Goal: Task Accomplishment & Management: Manage account settings

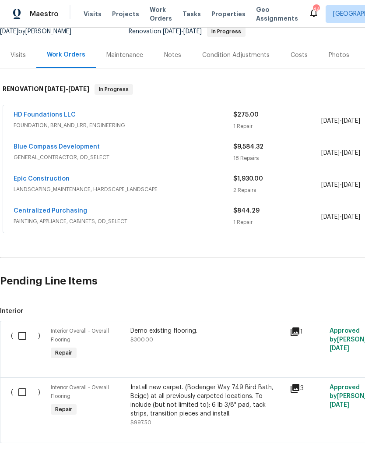
scroll to position [90, 0]
click at [31, 333] on input "checkbox" at bounding box center [25, 336] width 25 height 18
checkbox input "true"
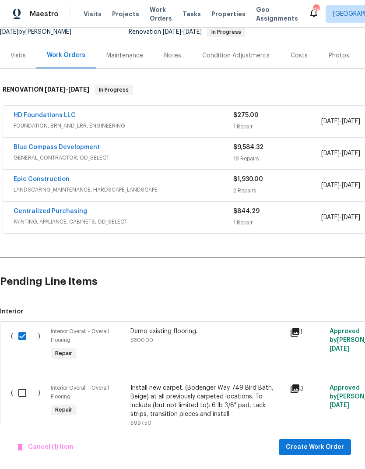
click at [21, 393] on input "checkbox" at bounding box center [25, 392] width 25 height 18
checkbox input "true"
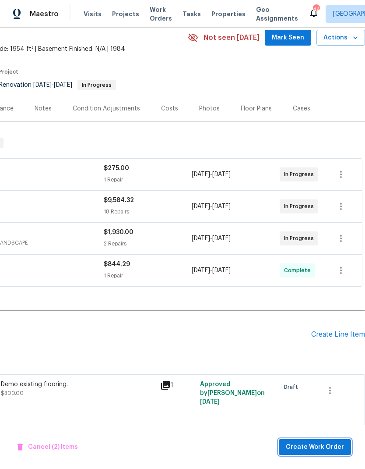
click at [325, 449] on span "Create Work Order" at bounding box center [315, 447] width 58 height 11
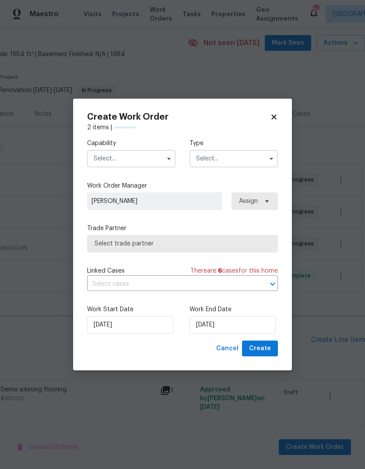
scroll to position [31, 130]
click at [145, 157] on input "text" at bounding box center [131, 159] width 88 height 18
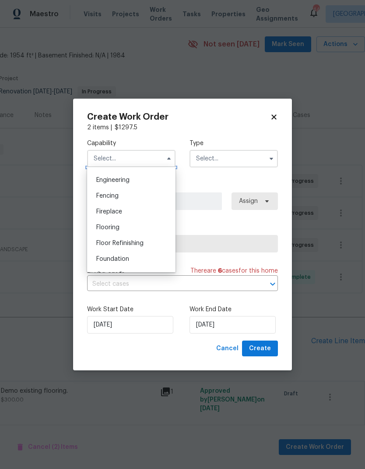
scroll to position [293, 0]
click at [123, 225] on div "Flooring" at bounding box center [131, 224] width 84 height 16
type input "Flooring"
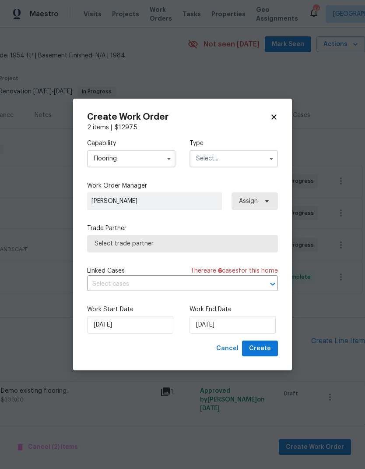
click at [246, 159] on input "text" at bounding box center [234, 159] width 88 height 18
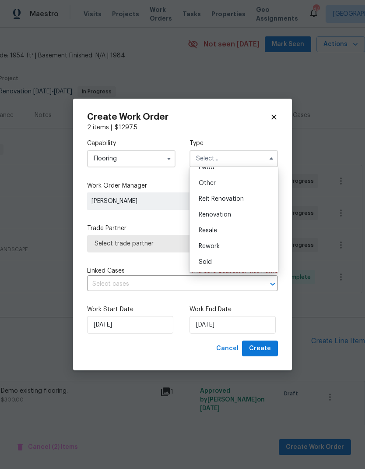
scroll to position [104, 0]
click at [233, 218] on div "Renovation" at bounding box center [234, 215] width 84 height 16
type input "Renovation"
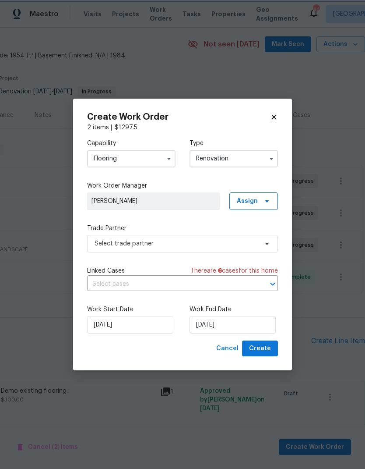
scroll to position [0, 0]
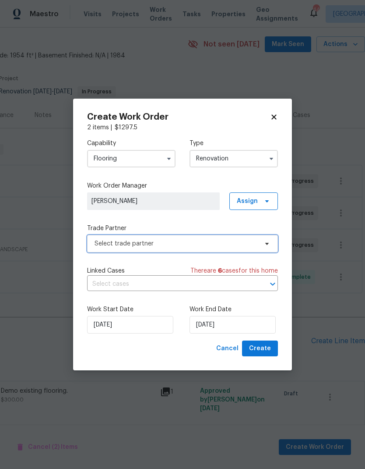
click at [223, 242] on span "Select trade partner" at bounding box center [176, 243] width 163 height 9
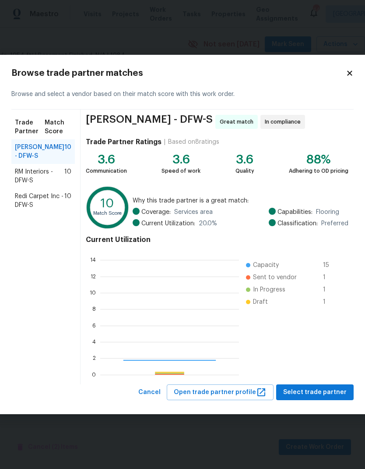
scroll to position [123, 139]
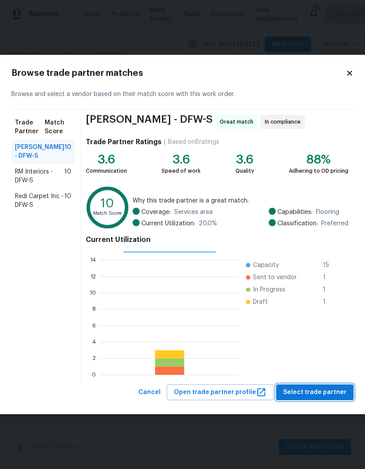
click at [341, 389] on span "Select trade partner" at bounding box center [315, 392] width 64 height 11
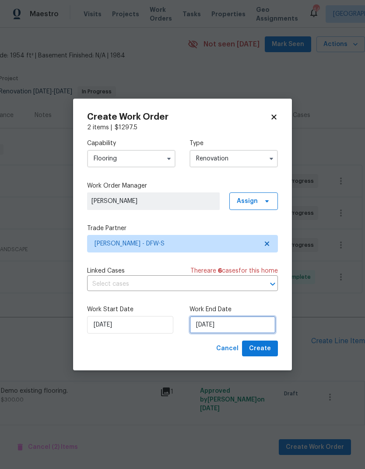
click at [237, 331] on input "[DATE]" at bounding box center [233, 325] width 86 height 18
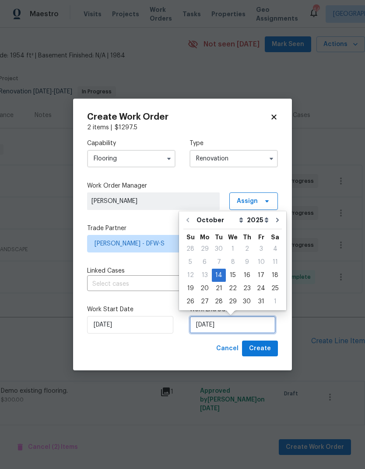
scroll to position [7, 0]
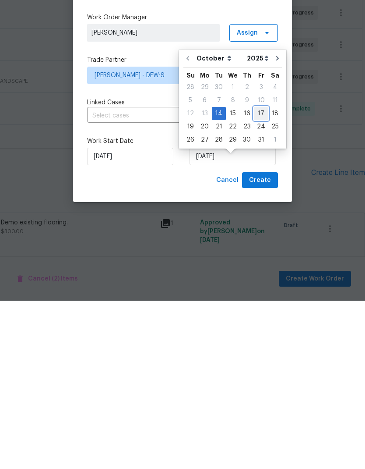
click at [261, 276] on div "17" at bounding box center [261, 282] width 14 height 12
type input "10/17/2025"
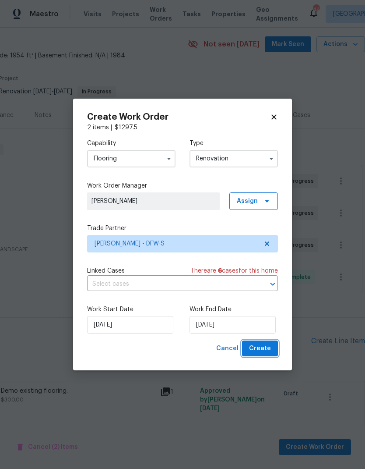
click at [262, 353] on span "Create" at bounding box center [260, 348] width 22 height 11
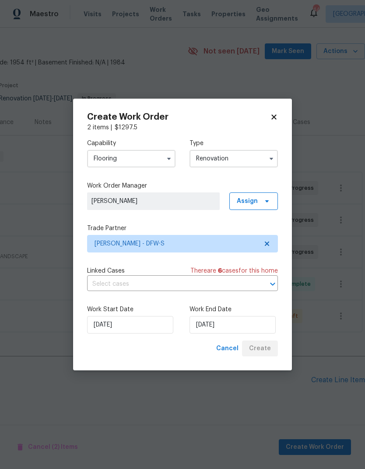
scroll to position [0, 130]
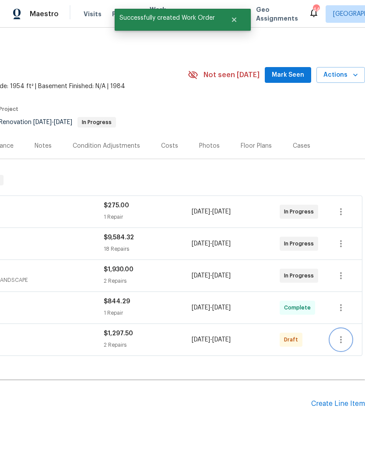
click at [342, 334] on icon "button" at bounding box center [341, 339] width 11 height 11
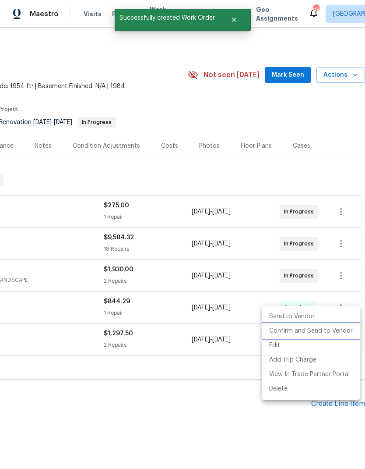
click at [324, 325] on li "Confirm and Send to Vendor" at bounding box center [311, 331] width 98 height 14
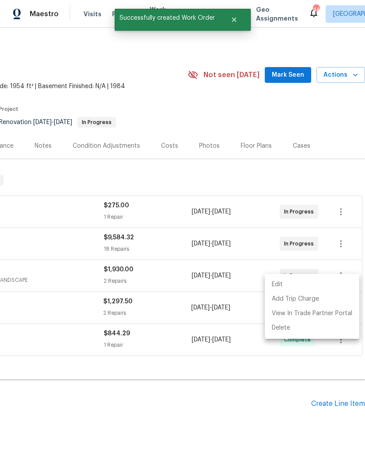
click at [202, 429] on div at bounding box center [182, 234] width 365 height 469
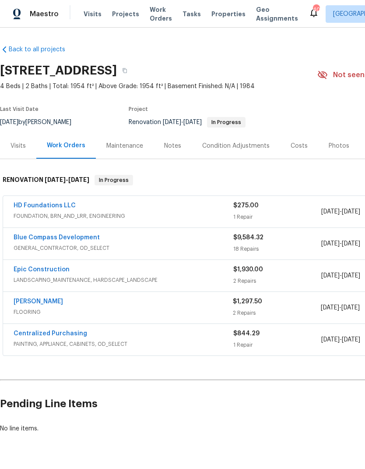
scroll to position [0, 0]
click at [32, 45] on link "Back to all projects" at bounding box center [42, 49] width 84 height 9
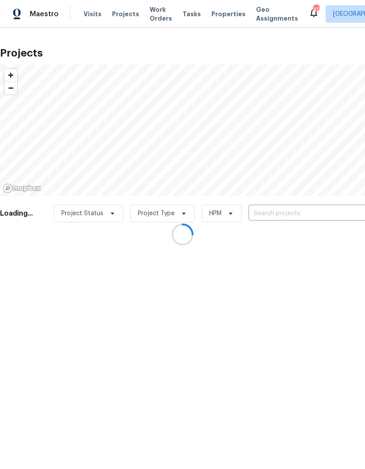
click at [90, 8] on div at bounding box center [182, 234] width 365 height 469
click at [94, 11] on div at bounding box center [182, 234] width 365 height 469
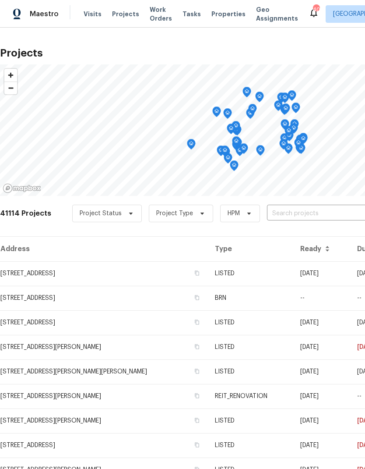
click at [94, 16] on span "Visits" at bounding box center [93, 14] width 18 height 9
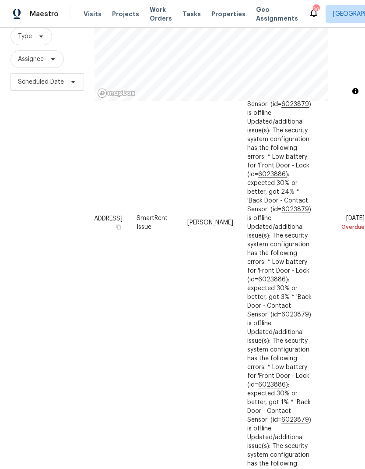
scroll to position [739, 65]
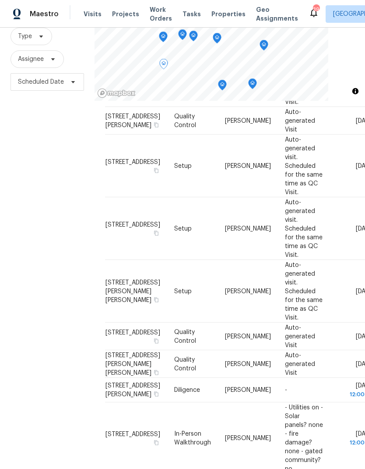
scroll to position [543, 0]
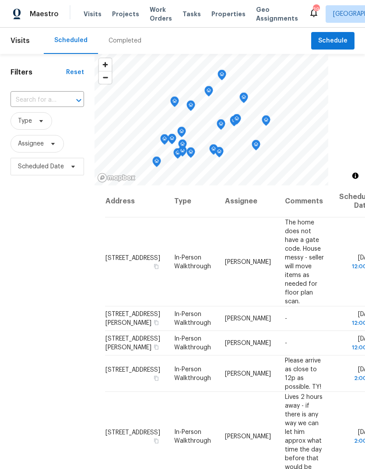
scroll to position [0, 0]
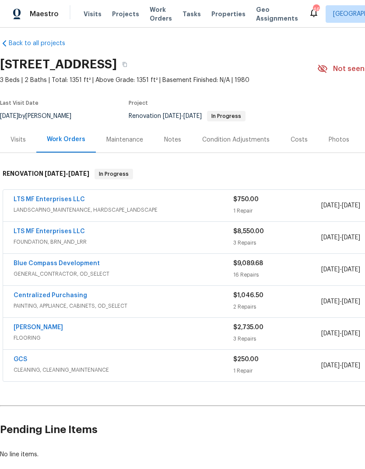
scroll to position [7, 0]
click at [63, 198] on link "LTS MF Enterprises LLC" at bounding box center [49, 199] width 71 height 6
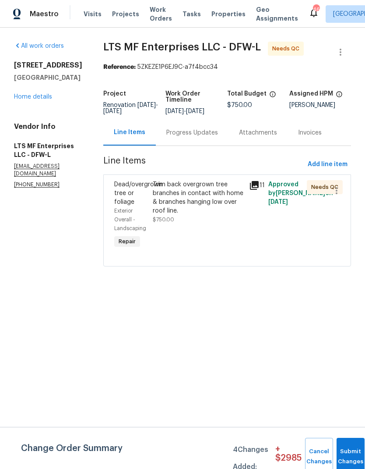
click at [190, 201] on div "Trim back overgrown tree branches in contact with home & branches hanging low o…" at bounding box center [198, 197] width 91 height 35
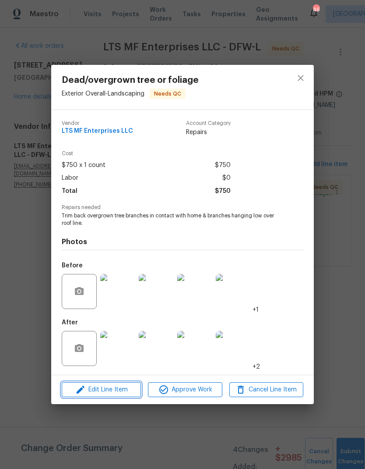
click at [119, 395] on span "Edit Line Item" at bounding box center [101, 389] width 74 height 11
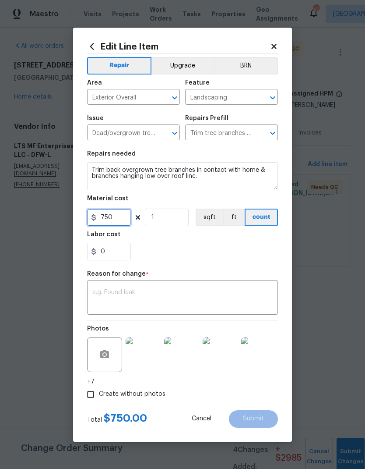
click at [121, 221] on input "750" at bounding box center [109, 218] width 44 height 18
type input "1150"
click at [168, 288] on div "x ​" at bounding box center [182, 298] width 191 height 32
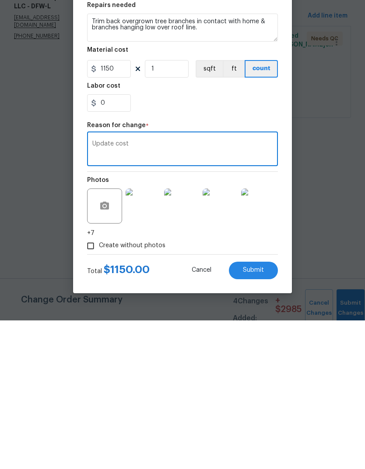
type textarea "Update cost"
click at [183, 243] on div "0" at bounding box center [182, 252] width 191 height 18
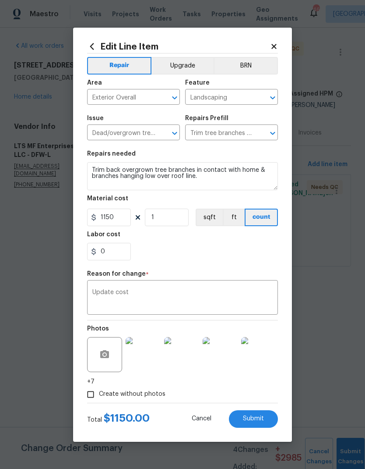
click at [257, 418] on span "Submit" at bounding box center [253, 418] width 21 height 7
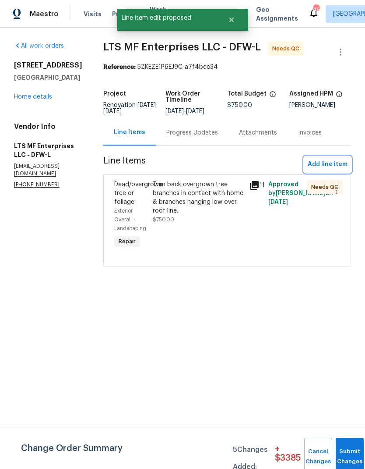
click at [327, 163] on span "Add line item" at bounding box center [328, 164] width 40 height 11
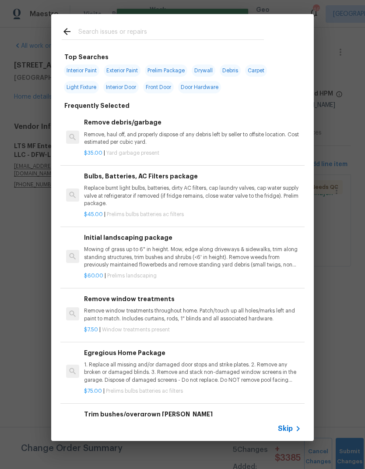
click at [119, 29] on input "text" at bounding box center [171, 32] width 186 height 13
type input "Mowing"
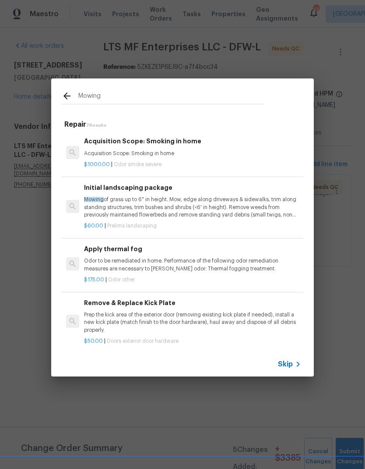
click at [192, 208] on p "Mowing of grass up to 6" in height. Mow, edge along driveways & sidewalks, trim…" at bounding box center [192, 207] width 217 height 22
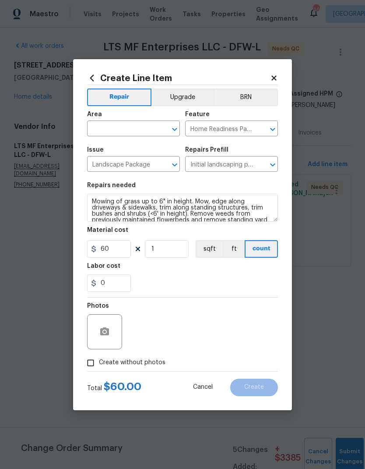
click at [143, 132] on input "text" at bounding box center [121, 130] width 68 height 14
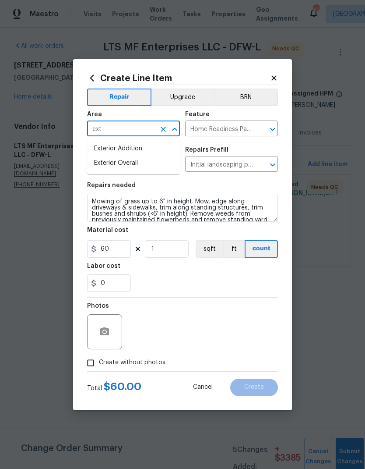
click at [144, 164] on li "Exterior Overall" at bounding box center [133, 163] width 93 height 14
type input "Exterior Overall"
click at [225, 279] on div "0" at bounding box center [182, 283] width 191 height 18
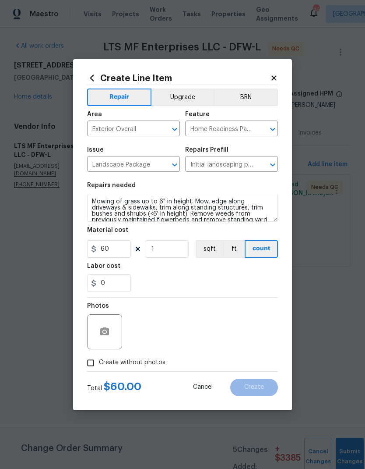
click at [92, 365] on input "Create without photos" at bounding box center [90, 362] width 17 height 17
checkbox input "true"
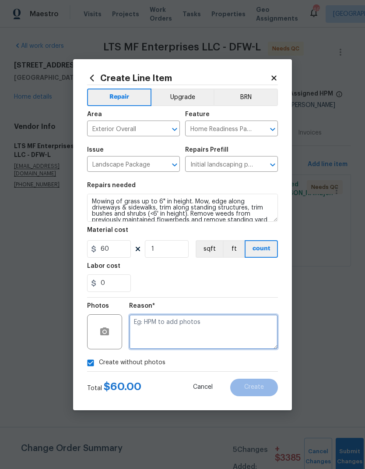
click at [241, 324] on textarea at bounding box center [203, 331] width 149 height 35
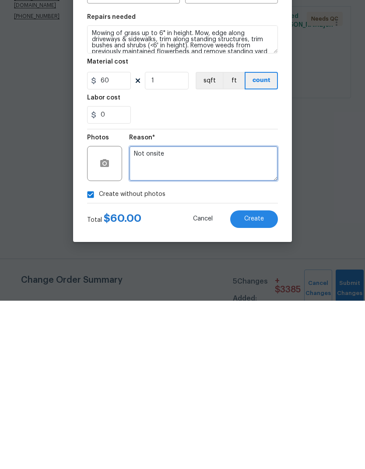
type textarea "Not onsite"
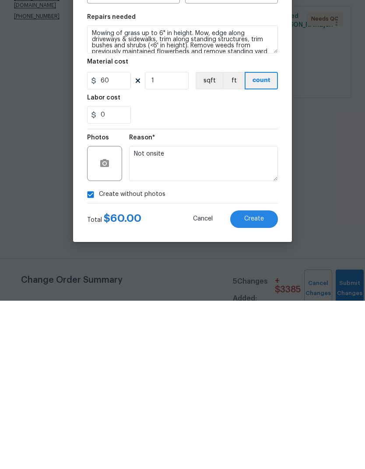
click at [202, 274] on div "0" at bounding box center [182, 283] width 191 height 18
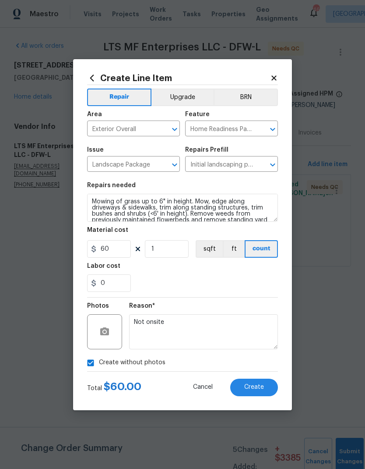
click at [259, 379] on button "Create" at bounding box center [254, 387] width 48 height 18
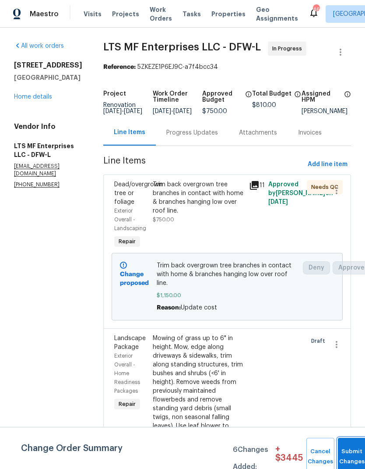
click at [349, 448] on button "Submit Changes" at bounding box center [352, 457] width 28 height 38
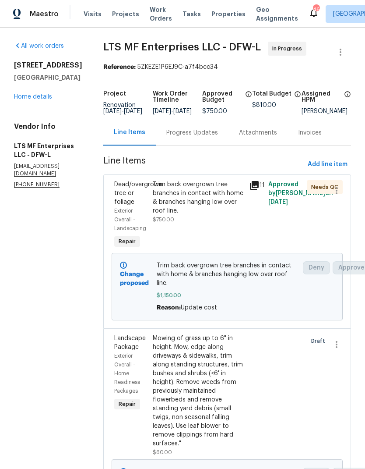
click at [21, 100] on link "Home details" at bounding box center [33, 97] width 38 height 6
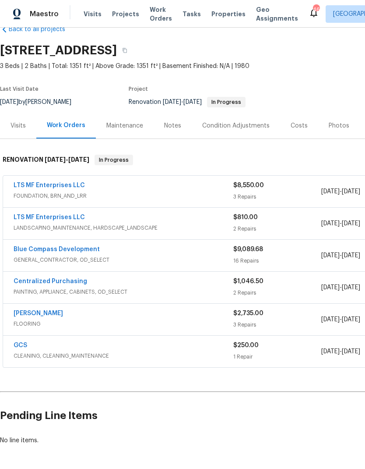
scroll to position [20, 0]
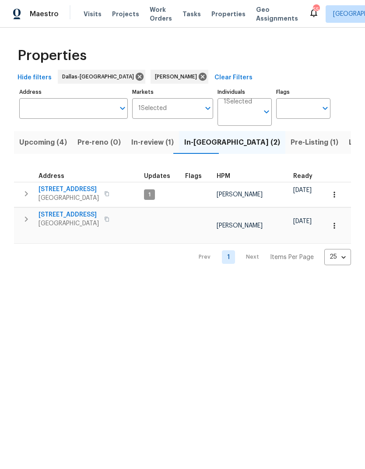
click at [22, 199] on icon "button" at bounding box center [26, 193] width 11 height 11
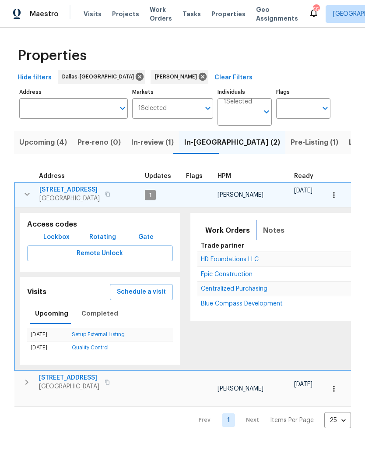
click at [270, 230] on span "Notes" at bounding box center [273, 230] width 21 height 12
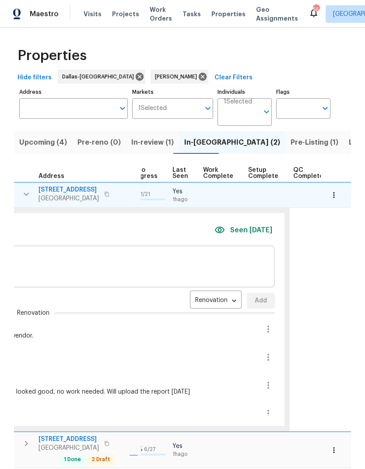
scroll to position [4, 406]
click at [264, 327] on icon "button" at bounding box center [269, 329] width 11 height 11
click at [233, 343] on li "Edit message" at bounding box center [232, 342] width 60 height 14
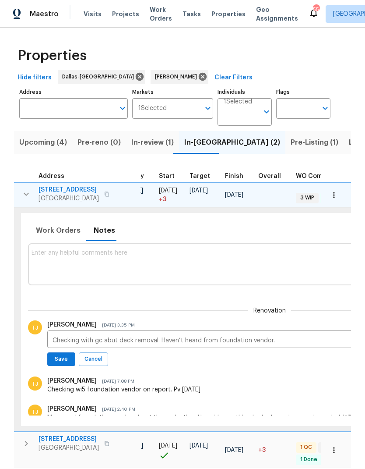
scroll to position [7, 169]
click at [288, 337] on textarea "Checking with gc abut deck removal. Haven’t heard from foundation vendor." at bounding box center [270, 340] width 435 height 6
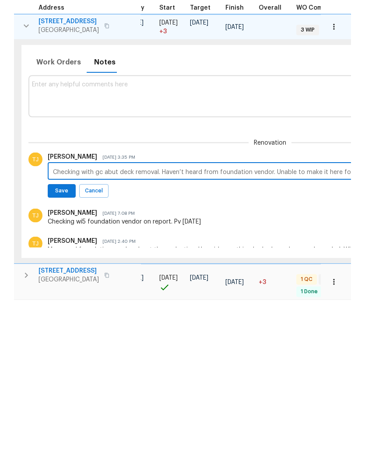
scroll to position [7, 340]
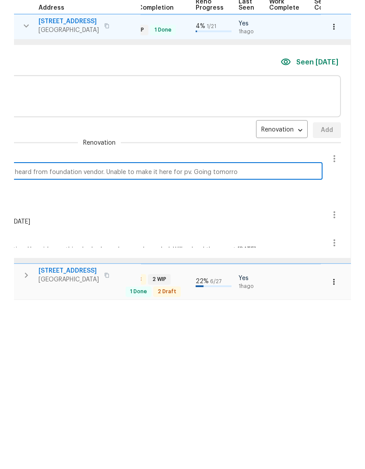
type textarea "Checking with gc abut deck removal. Haven’t heard from foundation vendor. Unabl…"
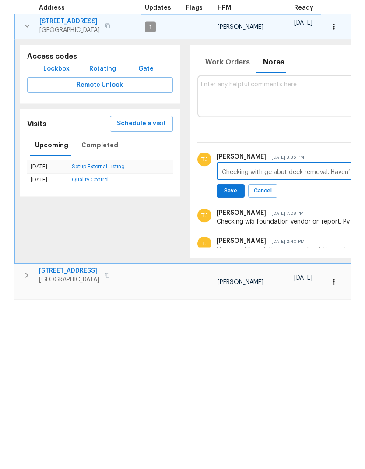
scroll to position [0, 0]
click at [226, 354] on span "Save" at bounding box center [231, 358] width 17 height 9
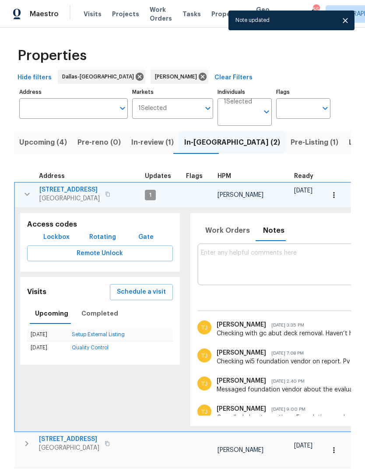
click at [29, 189] on icon "button" at bounding box center [27, 194] width 11 height 11
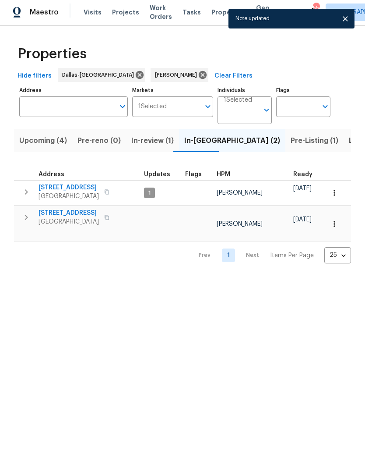
scroll to position [0, 0]
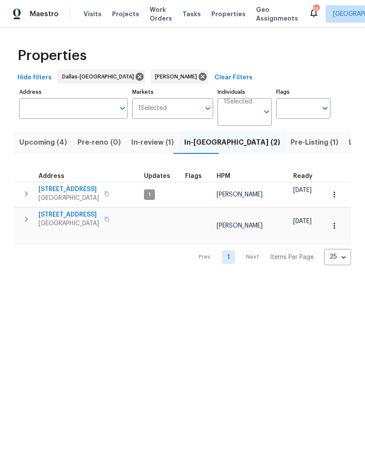
click at [28, 192] on icon "button" at bounding box center [26, 193] width 11 height 11
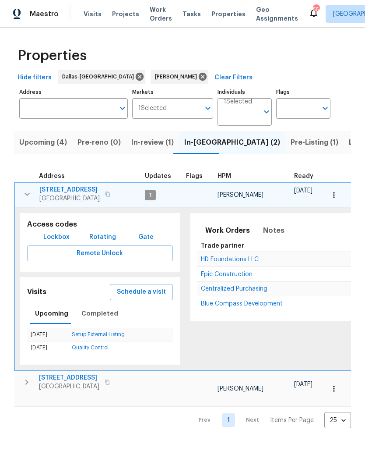
click at [156, 292] on span "Schedule a visit" at bounding box center [141, 291] width 49 height 11
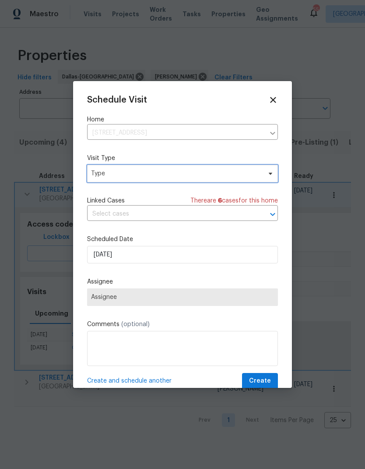
click at [241, 177] on span "Type" at bounding box center [176, 173] width 170 height 9
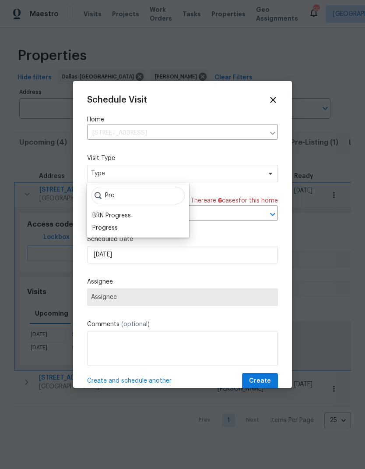
type input "Pro"
click at [103, 227] on div "Progress" at bounding box center [104, 227] width 25 height 9
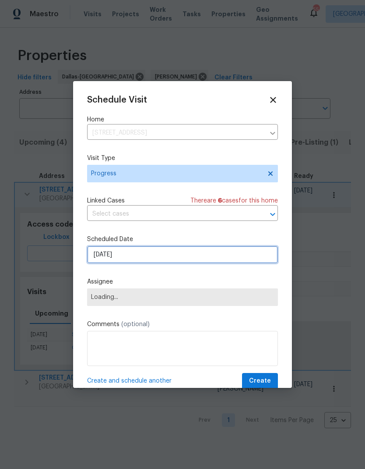
click at [110, 255] on input "[DATE]" at bounding box center [182, 255] width 191 height 18
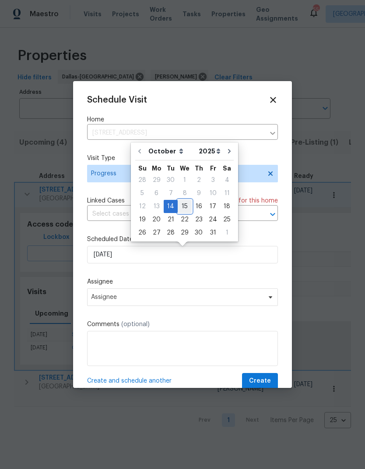
click at [184, 208] on div "15" at bounding box center [185, 206] width 14 height 12
type input "10/15/2025"
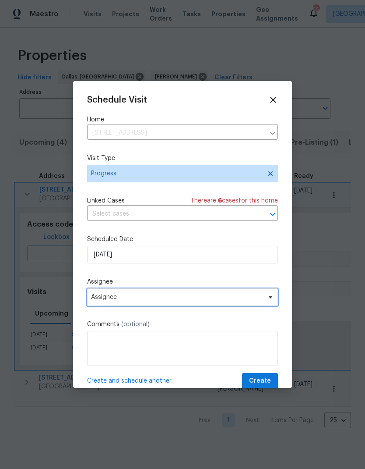
click at [194, 298] on span "Assignee" at bounding box center [177, 296] width 172 height 7
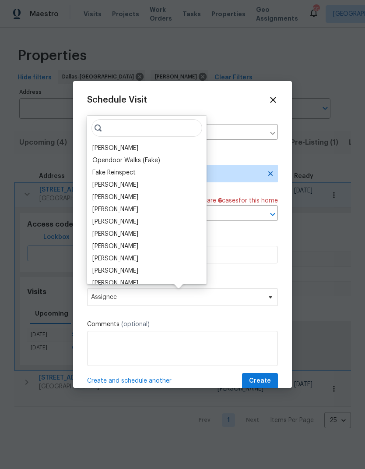
click at [104, 148] on div "[PERSON_NAME]" at bounding box center [115, 148] width 46 height 9
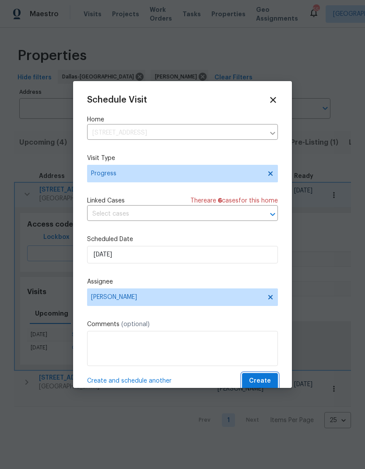
click at [259, 380] on span "Create" at bounding box center [260, 380] width 22 height 11
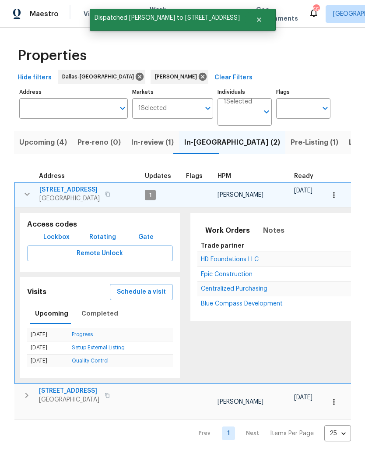
click at [27, 192] on icon "button" at bounding box center [27, 194] width 11 height 11
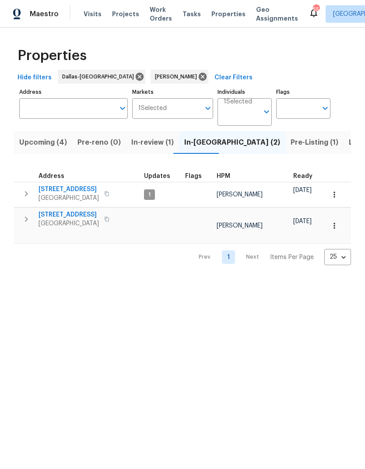
click at [218, 279] on html "Maestro Visits Projects Work Orders Tasks Properties Geo Assignments 55 Dallas …" at bounding box center [182, 139] width 365 height 279
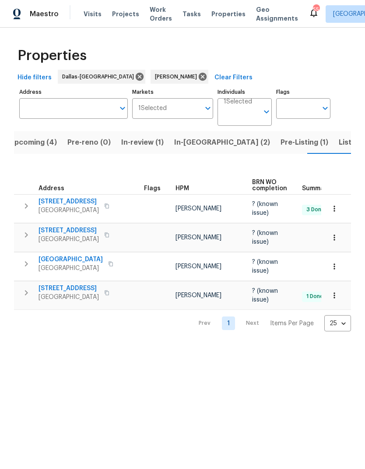
click at [339, 142] on span "Listed (9)" at bounding box center [355, 142] width 33 height 12
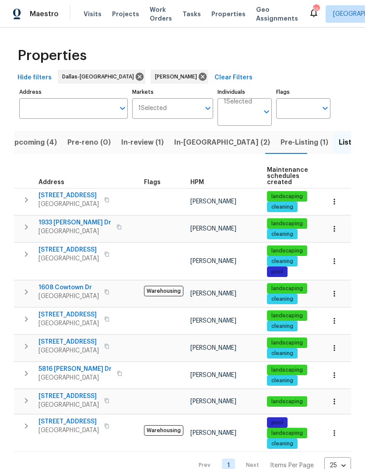
click at [338, 321] on icon "button" at bounding box center [334, 320] width 9 height 9
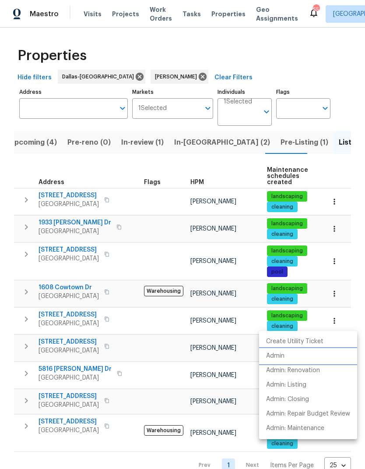
click at [282, 356] on p "Admin" at bounding box center [275, 355] width 18 height 9
click at [177, 338] on div at bounding box center [182, 234] width 365 height 469
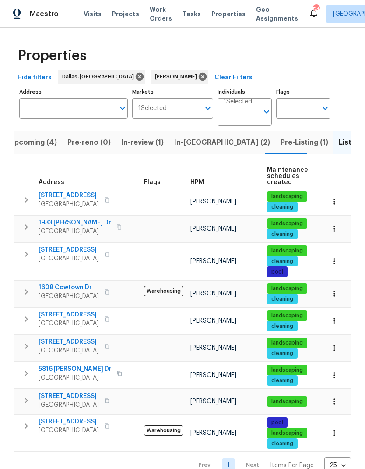
scroll to position [19, 0]
click at [332, 392] on button "button" at bounding box center [334, 401] width 19 height 19
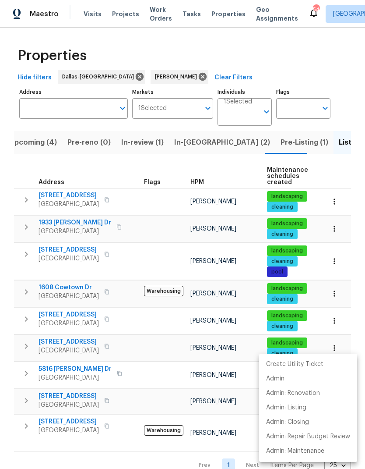
click at [191, 117] on div at bounding box center [182, 234] width 365 height 469
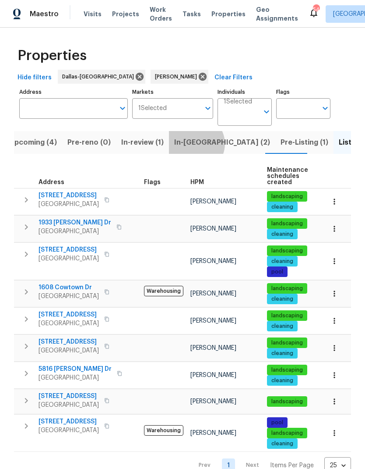
click at [190, 136] on span "In-[GEOGRAPHIC_DATA] (2)" at bounding box center [222, 142] width 96 height 12
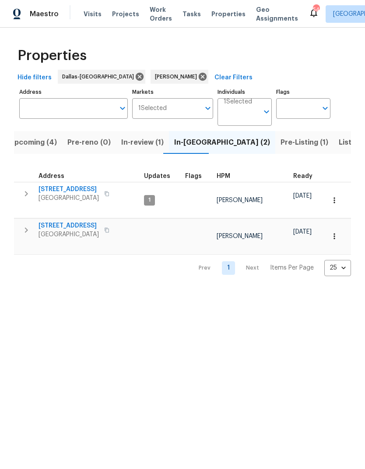
click at [83, 187] on span "[STREET_ADDRESS]" at bounding box center [69, 189] width 60 height 9
click at [129, 146] on span "In-review (1)" at bounding box center [142, 142] width 42 height 12
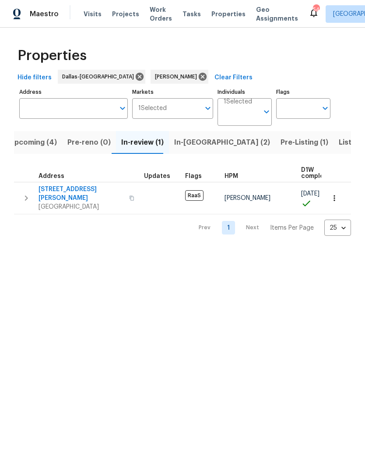
click at [198, 144] on span "In-[GEOGRAPHIC_DATA] (2)" at bounding box center [222, 142] width 96 height 12
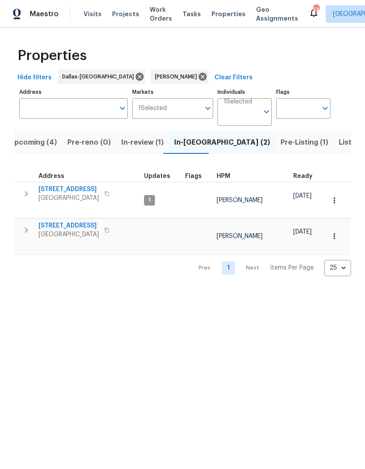
click at [339, 145] on span "Listed (9)" at bounding box center [355, 142] width 33 height 12
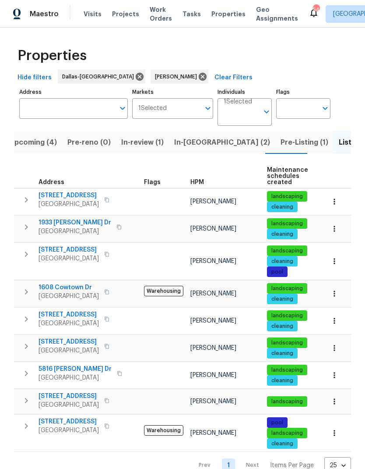
click at [337, 374] on icon "button" at bounding box center [334, 375] width 9 height 9
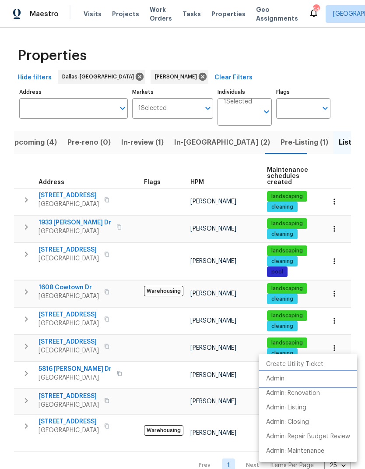
click at [279, 381] on p "Admin" at bounding box center [275, 378] width 18 height 9
click at [336, 228] on div at bounding box center [182, 234] width 365 height 469
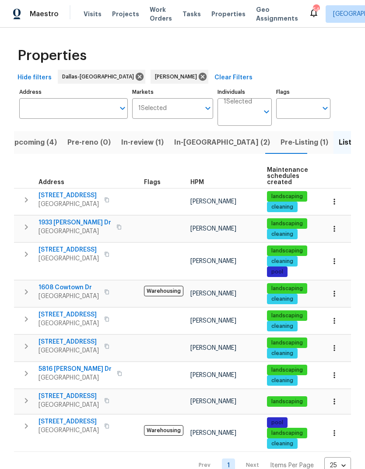
click at [339, 232] on icon "button" at bounding box center [334, 228] width 9 height 9
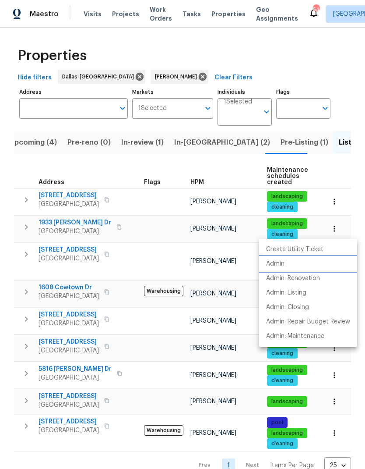
click at [285, 265] on p "Admin" at bounding box center [275, 263] width 18 height 9
click at [332, 200] on div at bounding box center [182, 234] width 365 height 469
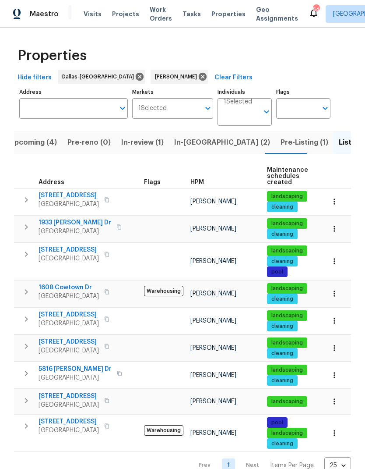
click at [335, 205] on icon "button" at bounding box center [334, 201] width 9 height 9
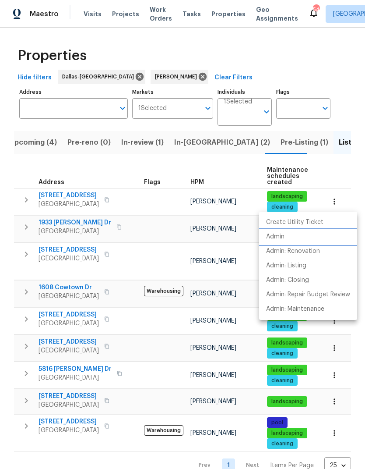
click at [284, 237] on p "Admin" at bounding box center [275, 236] width 18 height 9
click at [252, 405] on div at bounding box center [182, 234] width 365 height 469
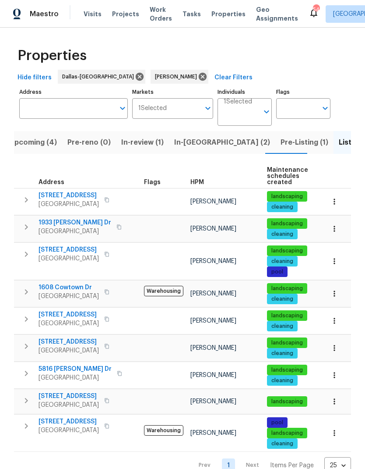
click at [67, 367] on span "5816 Yolanda Dr" at bounding box center [75, 368] width 73 height 9
click at [29, 197] on icon "button" at bounding box center [26, 199] width 11 height 11
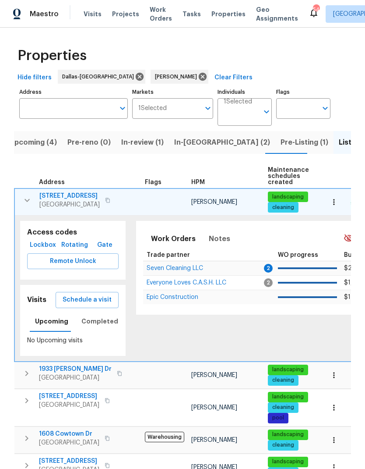
click at [97, 300] on span "Schedule a visit" at bounding box center [87, 299] width 49 height 11
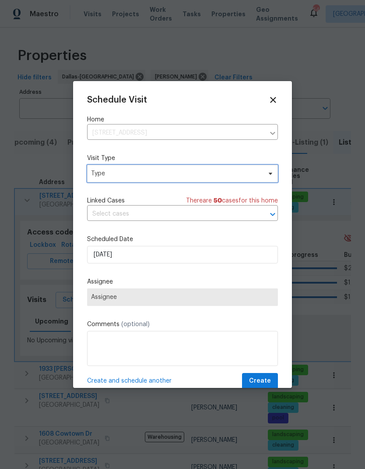
click at [121, 174] on span "Type" at bounding box center [176, 173] width 170 height 9
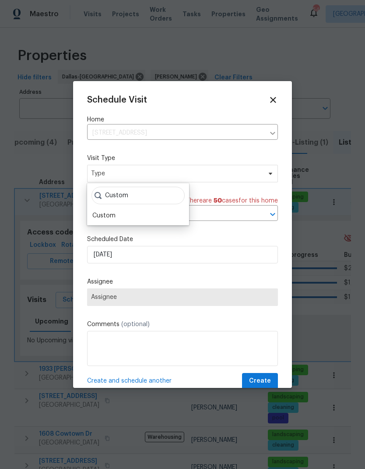
type input "Custom"
click at [102, 214] on div "Custom" at bounding box center [103, 215] width 23 height 9
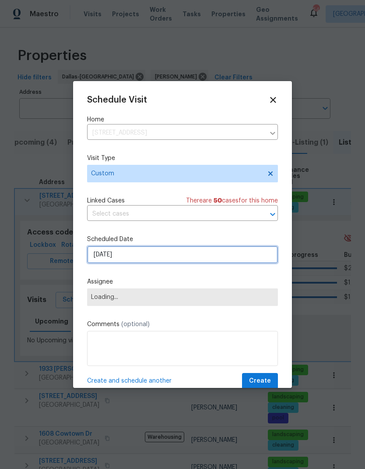
click at [116, 256] on input "[DATE]" at bounding box center [182, 255] width 191 height 18
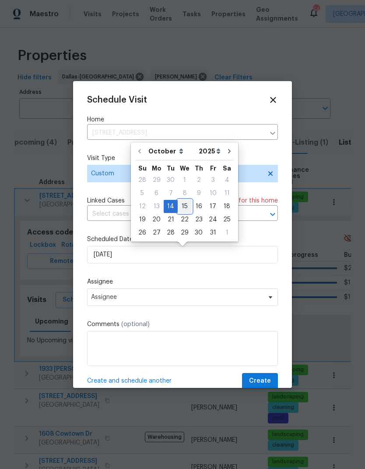
click at [187, 204] on div "15" at bounding box center [185, 206] width 14 height 12
type input "[DATE]"
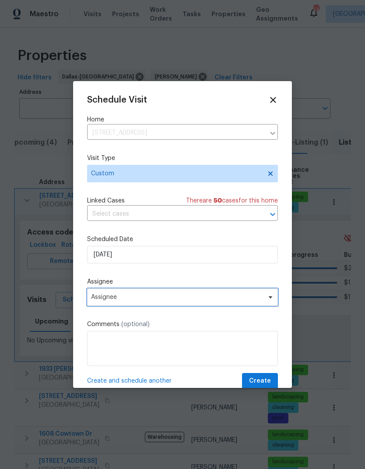
click at [173, 297] on span "Assignee" at bounding box center [177, 296] width 172 height 7
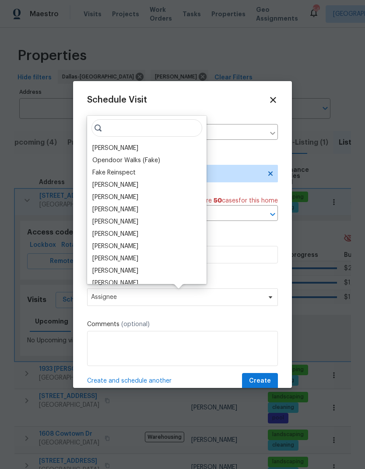
click at [110, 148] on div "[PERSON_NAME]" at bounding box center [115, 148] width 46 height 9
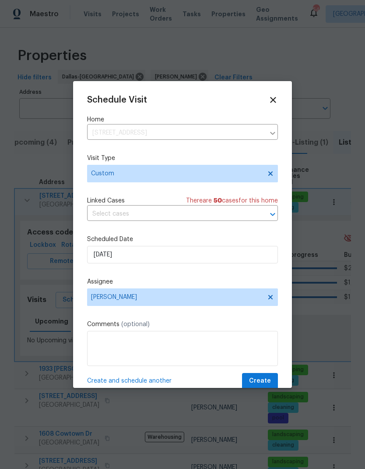
click at [120, 342] on textarea at bounding box center [182, 348] width 191 height 35
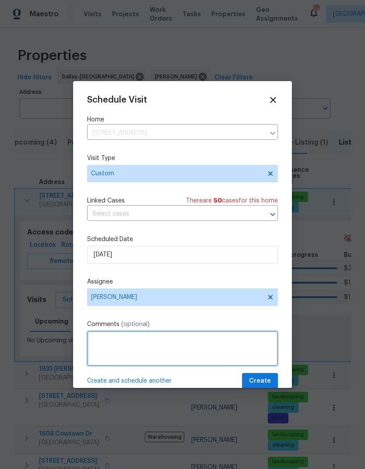
scroll to position [32, 0]
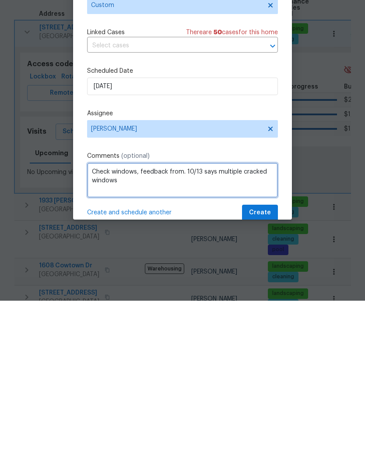
click at [186, 331] on textarea "Check windows, feedback from. 10/13 says multiple cracked windows" at bounding box center [182, 348] width 191 height 35
type textarea "Check windows, feedback from 10/13 says multiple cracked windows"
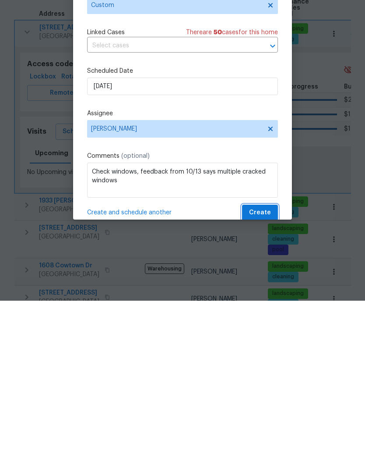
click at [260, 375] on span "Create" at bounding box center [260, 380] width 22 height 11
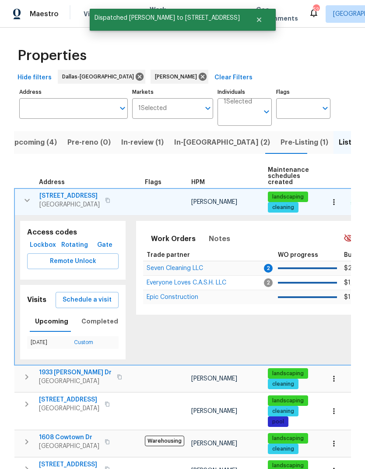
click at [31, 195] on icon "button" at bounding box center [27, 200] width 11 height 11
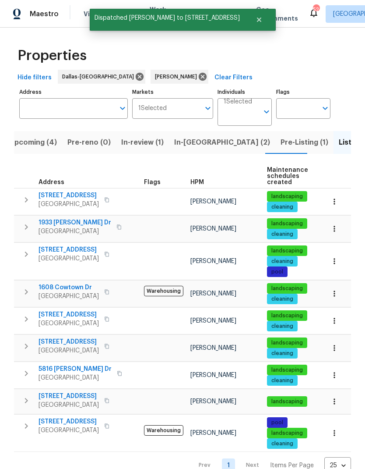
scroll to position [0, 0]
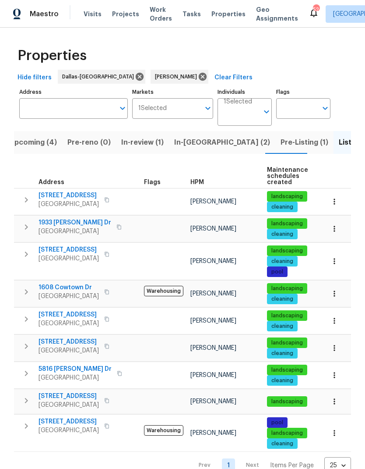
click at [76, 191] on span "2201 Shady Meadow Ct" at bounding box center [69, 195] width 60 height 9
click at [334, 345] on icon "button" at bounding box center [334, 348] width 1 height 6
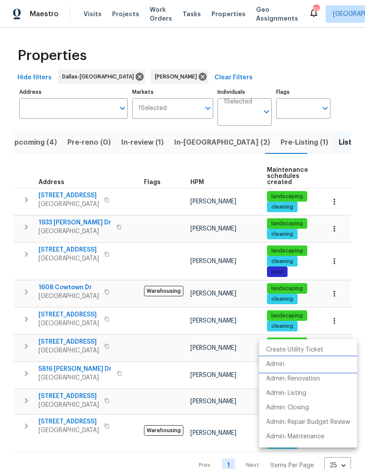
click at [283, 364] on p "Admin" at bounding box center [275, 364] width 18 height 9
click at [333, 244] on div at bounding box center [182, 234] width 365 height 469
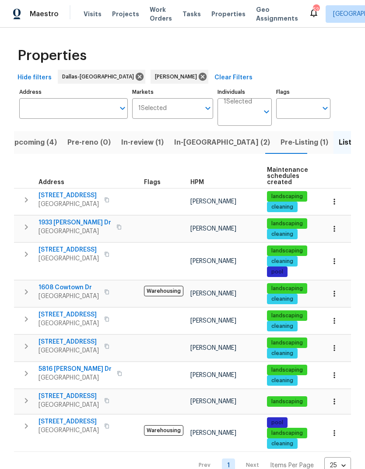
click at [333, 257] on icon "button" at bounding box center [334, 261] width 9 height 9
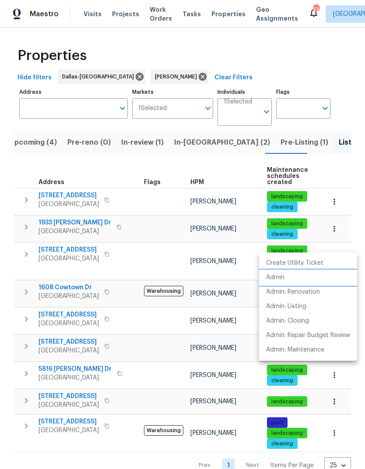
click at [280, 277] on p "Admin" at bounding box center [275, 277] width 18 height 9
click at [56, 375] on div at bounding box center [182, 234] width 365 height 469
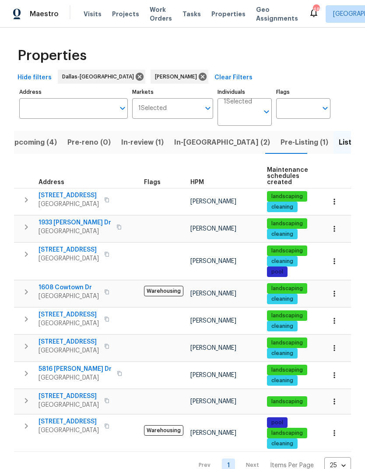
click at [63, 392] on span "925 Old Mill Cir" at bounding box center [69, 396] width 60 height 9
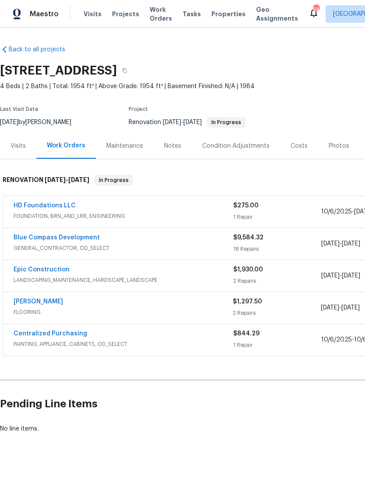
click at [48, 269] on link "Epic Construction" at bounding box center [42, 269] width 56 height 6
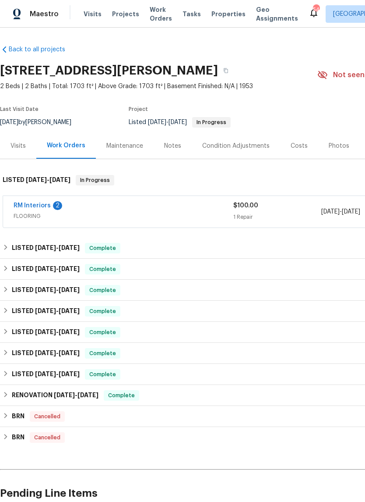
click at [30, 205] on link "RM Interiors" at bounding box center [32, 205] width 37 height 6
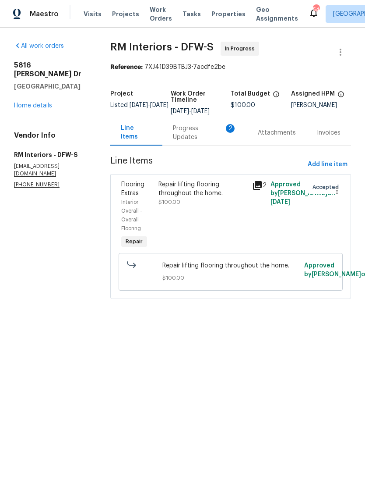
click at [198, 136] on div "Progress Updates 2" at bounding box center [205, 133] width 64 height 18
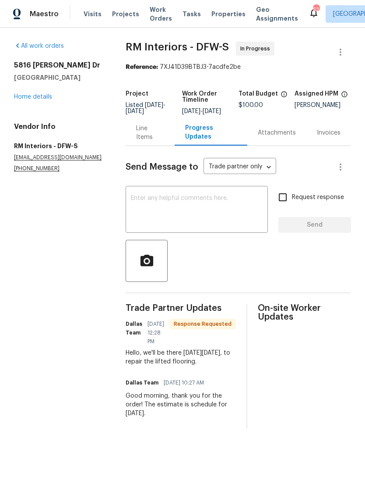
click at [145, 136] on div "Line Items" at bounding box center [150, 133] width 28 height 18
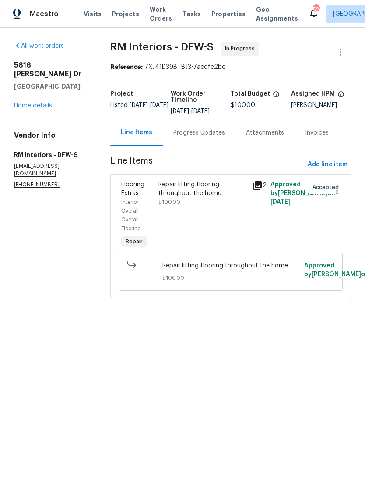
click at [43, 103] on link "Home details" at bounding box center [33, 106] width 38 height 6
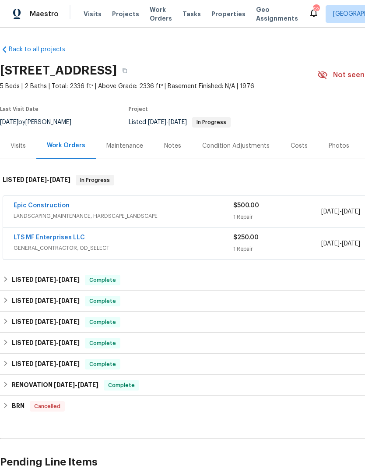
click at [45, 205] on link "Epic Construction" at bounding box center [42, 205] width 56 height 6
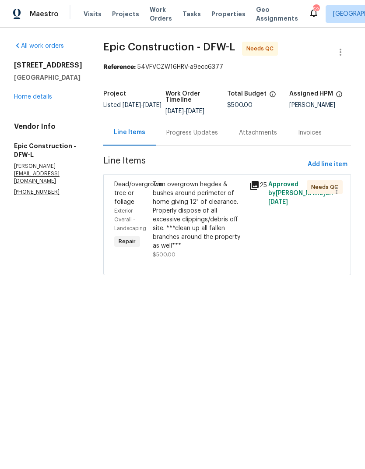
click at [166, 136] on div "Progress Updates" at bounding box center [192, 132] width 52 height 9
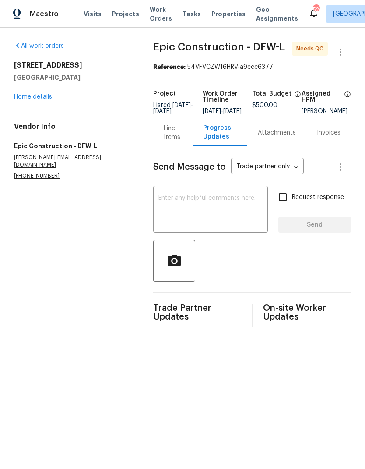
click at [36, 95] on link "Home details" at bounding box center [33, 97] width 38 height 6
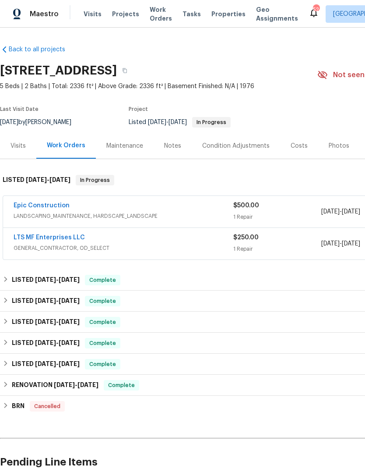
click at [38, 207] on link "Epic Construction" at bounding box center [42, 205] width 56 height 6
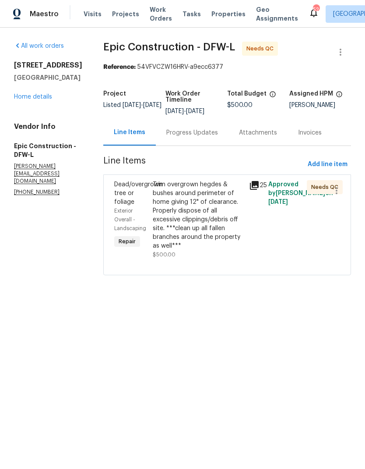
click at [209, 211] on div "Trim overgrown hegdes & bushes around perimeter of home giving 12" of clearance…" at bounding box center [198, 215] width 91 height 70
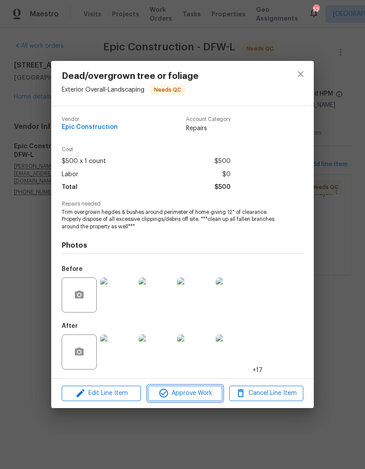
click at [204, 393] on span "Approve Work" at bounding box center [185, 393] width 69 height 11
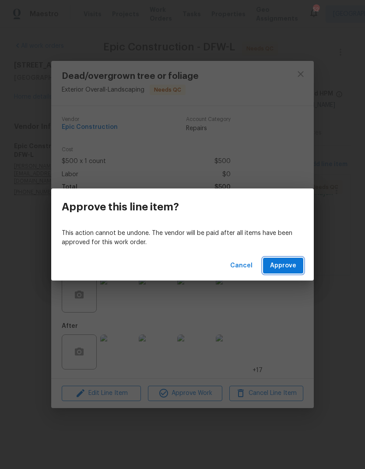
click at [283, 266] on span "Approve" at bounding box center [283, 265] width 26 height 11
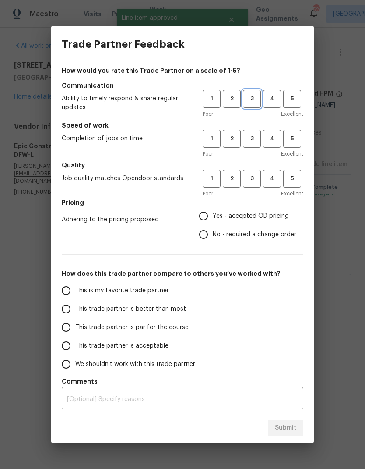
click at [255, 98] on span "3" at bounding box center [252, 99] width 16 height 10
click at [256, 136] on span "3" at bounding box center [252, 139] width 16 height 10
click at [255, 194] on div "Poor Excellent" at bounding box center [253, 193] width 101 height 9
click at [253, 178] on span "3" at bounding box center [252, 178] width 16 height 10
click at [208, 216] on input "Yes - accepted OD pricing" at bounding box center [203, 216] width 18 height 18
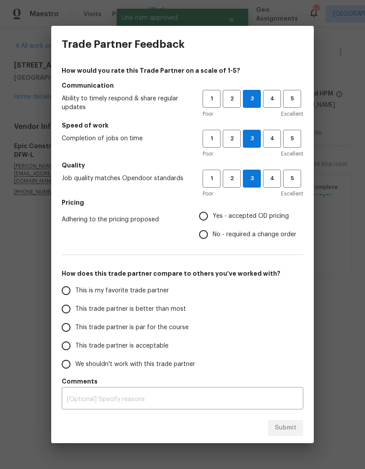
radio input "true"
click at [64, 326] on input "This trade partner is par for the course" at bounding box center [66, 327] width 18 height 18
click at [288, 431] on span "Submit" at bounding box center [285, 427] width 21 height 11
radio input "true"
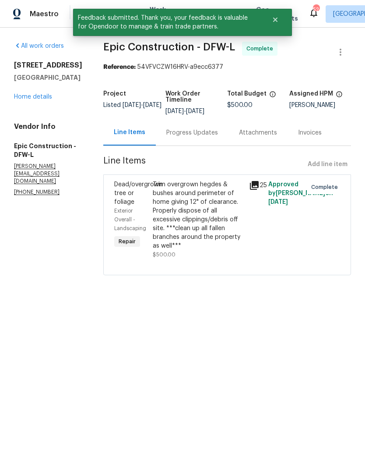
click at [37, 101] on div "2201 Shady Meadow Ct Arlington, TX 76013 Home details" at bounding box center [48, 81] width 68 height 40
click at [32, 100] on link "Home details" at bounding box center [33, 97] width 38 height 6
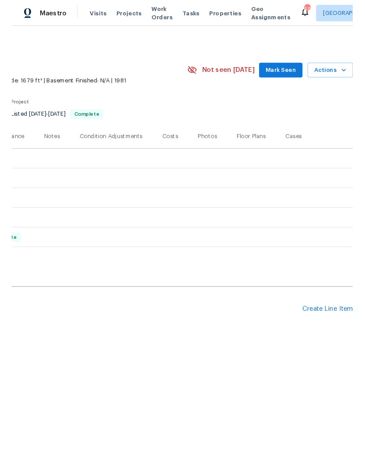
scroll to position [0, 130]
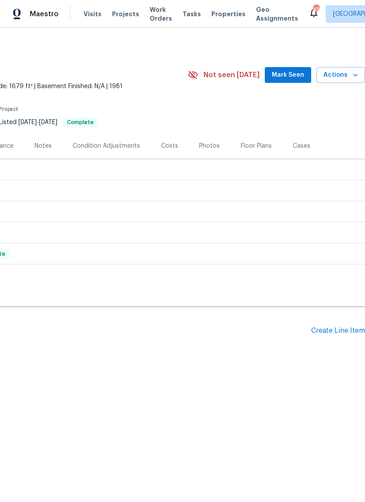
click at [332, 328] on div "Create Line Item" at bounding box center [338, 330] width 54 height 8
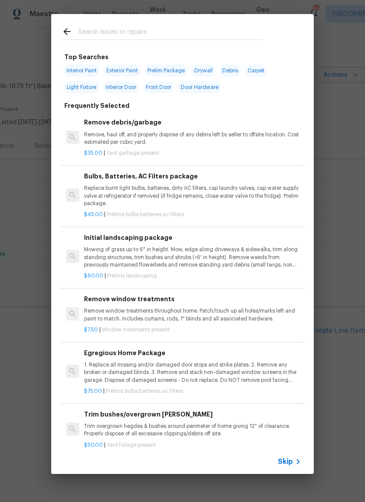
click at [148, 36] on input "text" at bounding box center [171, 32] width 186 height 13
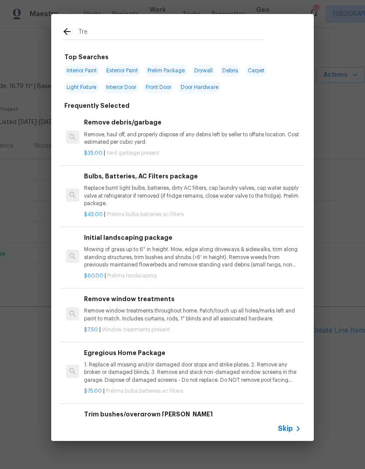
type input "Tree"
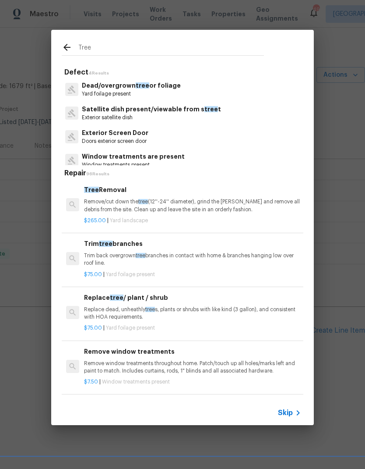
click at [108, 89] on p "Dead/overgrown tree or foliage" at bounding box center [131, 85] width 99 height 9
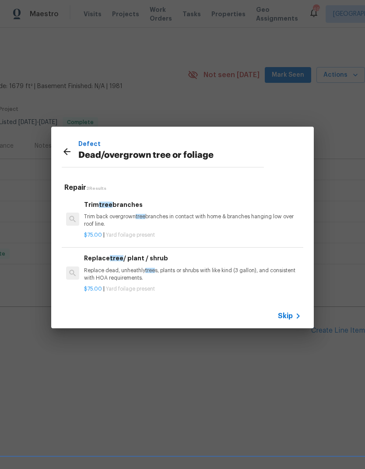
click at [106, 214] on p "Trim back overgrown tree branches in contact with home & branches hanging low o…" at bounding box center [192, 220] width 217 height 15
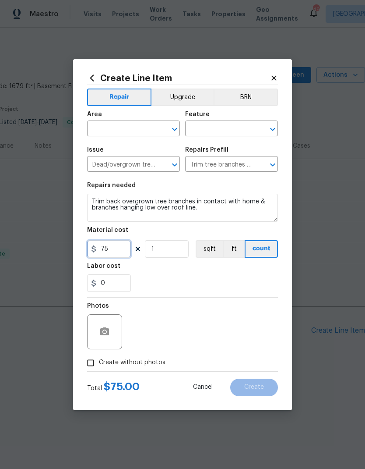
click at [118, 250] on input "75" at bounding box center [109, 249] width 44 height 18
click at [111, 127] on input "text" at bounding box center [121, 130] width 68 height 14
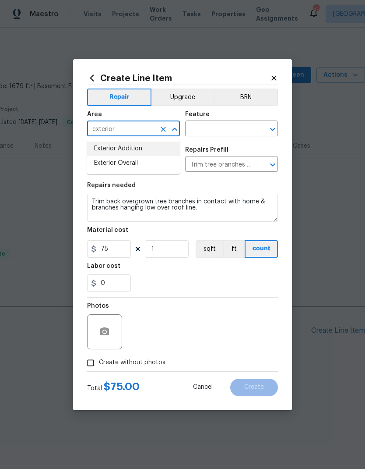
click at [110, 154] on li "Exterior Addition" at bounding box center [133, 148] width 93 height 14
type input "Exterior Addition"
click at [161, 130] on icon "Clear" at bounding box center [163, 129] width 9 height 9
click at [114, 161] on li "Exterior Overall" at bounding box center [133, 163] width 93 height 14
type input "Exterior Overall"
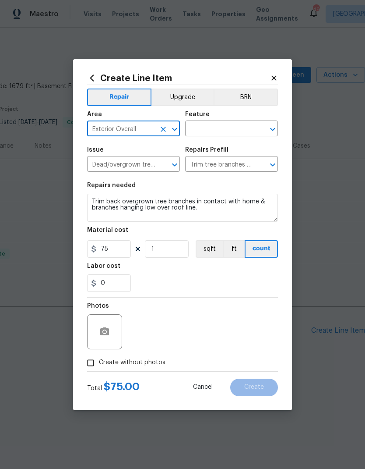
click at [230, 127] on input "text" at bounding box center [219, 130] width 68 height 14
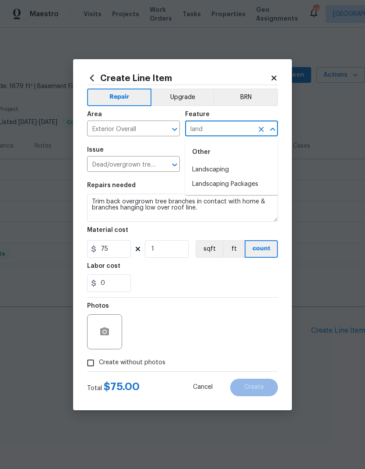
click at [223, 173] on li "Landscaping" at bounding box center [231, 170] width 93 height 14
type input "Landscaping"
click at [212, 183] on div "Repairs needed" at bounding box center [182, 187] width 191 height 11
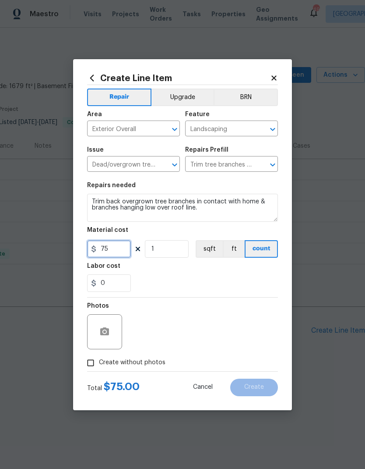
click at [117, 252] on input "75" at bounding box center [109, 249] width 44 height 18
type input "750"
click at [258, 279] on div "0" at bounding box center [182, 283] width 191 height 18
click at [89, 364] on input "Create without photos" at bounding box center [90, 362] width 17 height 17
checkbox input "true"
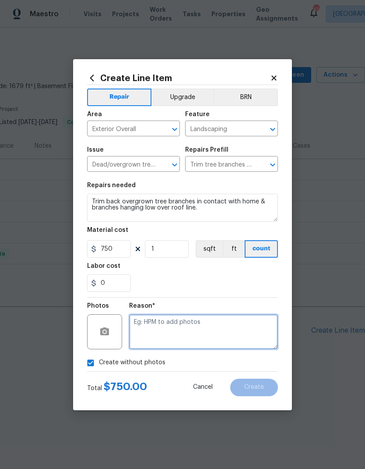
click at [223, 341] on textarea at bounding box center [203, 331] width 149 height 35
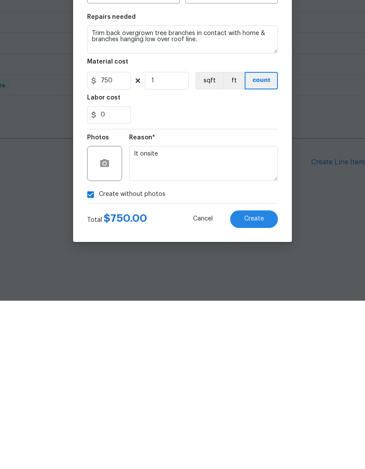
click at [224, 177] on section "Repairs needed Trim back overgrown tree branches in contact with home & branche…" at bounding box center [182, 237] width 191 height 120
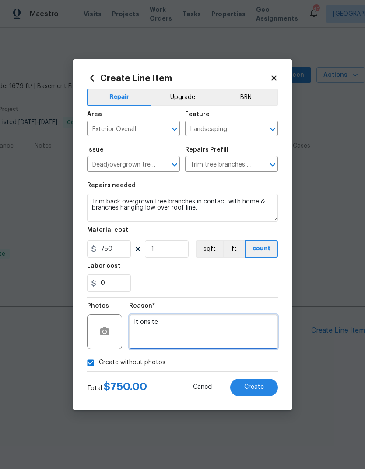
click at [139, 323] on textarea "It onsite" at bounding box center [203, 331] width 149 height 35
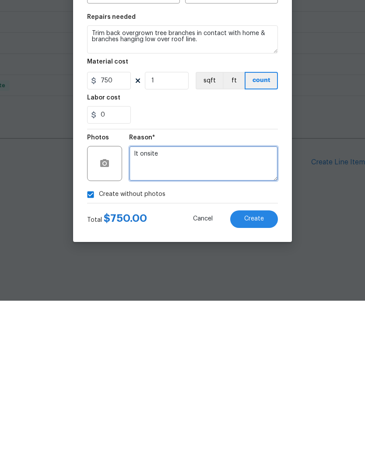
click at [142, 314] on textarea "It onsite" at bounding box center [203, 331] width 149 height 35
type textarea "Not onsite"
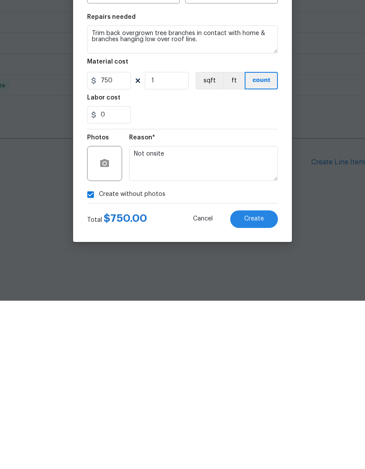
click at [262, 384] on span "Create" at bounding box center [254, 387] width 20 height 7
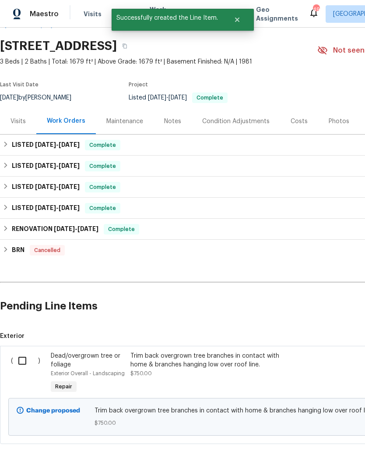
scroll to position [24, 0]
click at [24, 363] on input "checkbox" at bounding box center [25, 361] width 25 height 18
checkbox input "true"
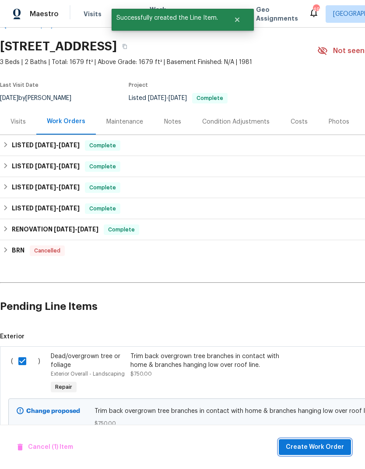
click at [309, 449] on span "Create Work Order" at bounding box center [315, 447] width 58 height 11
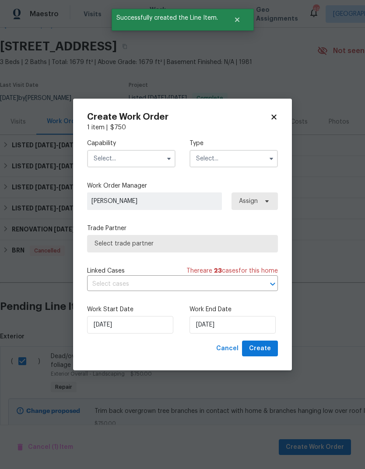
click at [128, 158] on input "text" at bounding box center [131, 159] width 88 height 18
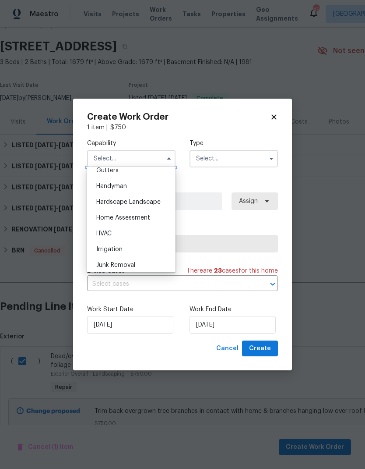
scroll to position [478, 0]
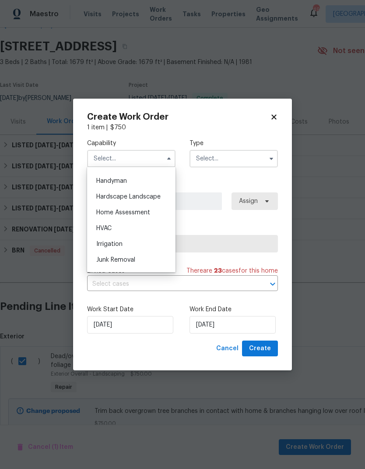
click at [152, 191] on div "Hardscape Landscape" at bounding box center [131, 197] width 84 height 16
type input "Hardscape Landscape"
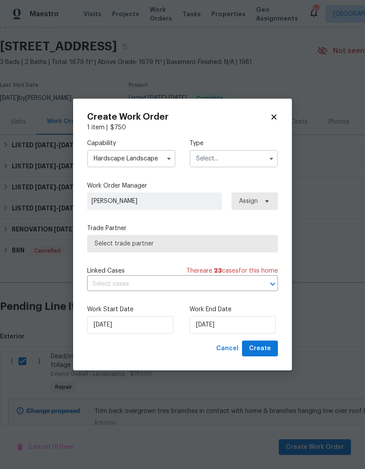
click at [236, 158] on input "text" at bounding box center [234, 159] width 88 height 18
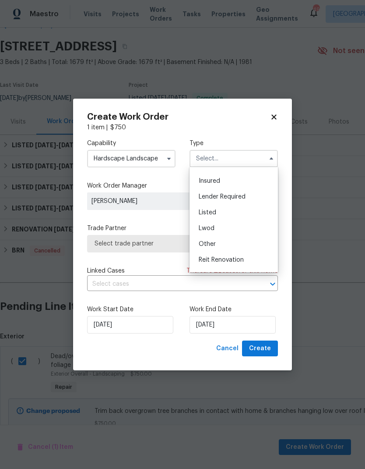
scroll to position [47, 0]
click at [247, 211] on div "Listed" at bounding box center [234, 209] width 84 height 16
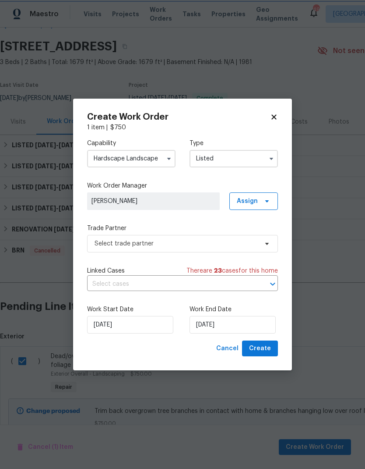
type input "Listed"
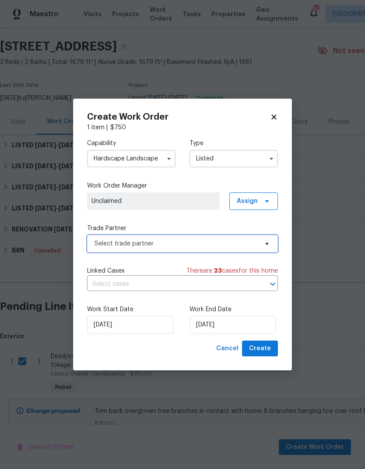
click at [242, 244] on span "Select trade partner" at bounding box center [176, 243] width 163 height 9
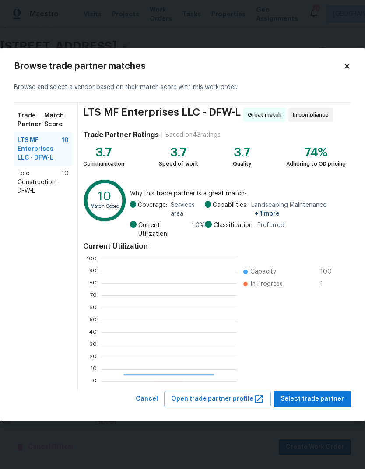
scroll to position [123, 135]
click at [39, 174] on span "Epic Construction - DFW-L" at bounding box center [40, 182] width 44 height 26
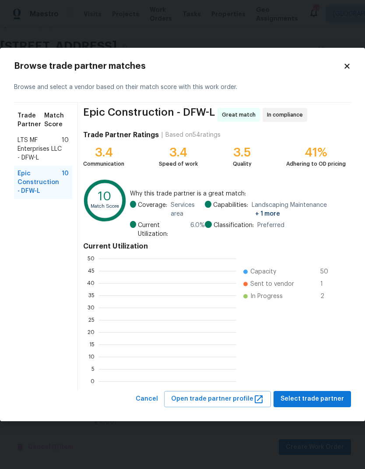
scroll to position [1, 1]
click at [316, 393] on span "Select trade partner" at bounding box center [313, 398] width 64 height 11
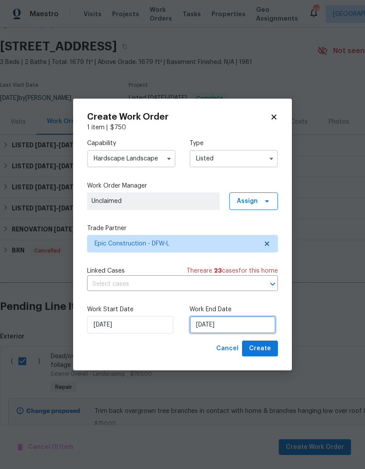
click at [231, 330] on input "[DATE]" at bounding box center [233, 325] width 86 height 18
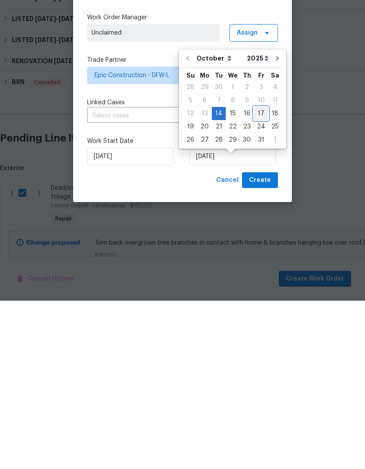
click at [263, 276] on div "17" at bounding box center [261, 282] width 14 height 12
type input "[DATE]"
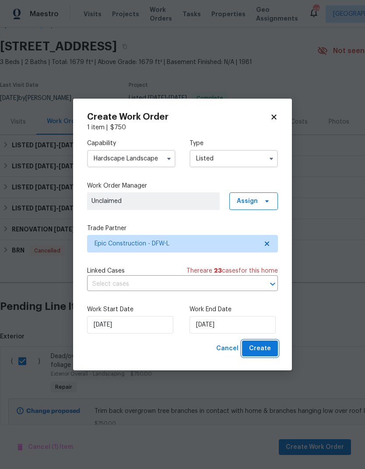
click at [262, 347] on span "Create" at bounding box center [260, 348] width 22 height 11
checkbox input "false"
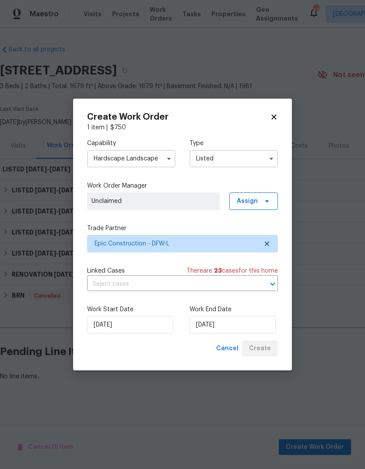
scroll to position [0, 0]
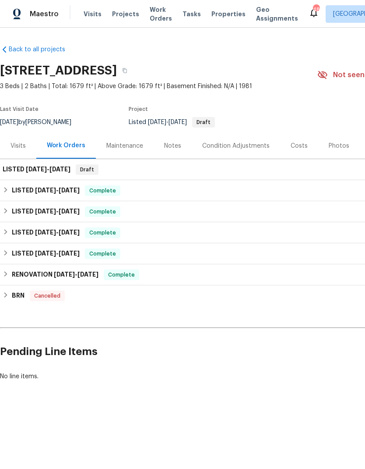
click at [299, 364] on h2 "Pending Line Items" at bounding box center [220, 351] width 441 height 41
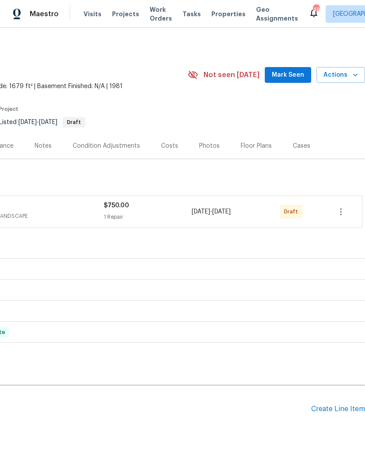
scroll to position [0, 130]
click at [343, 207] on icon "button" at bounding box center [341, 211] width 11 height 11
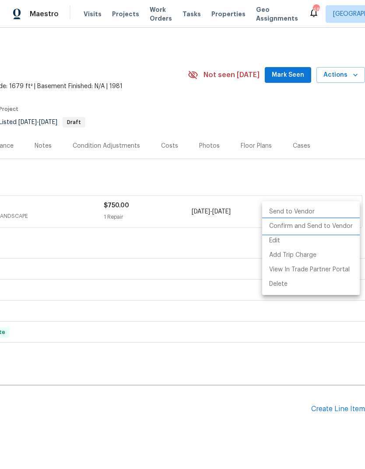
click at [326, 229] on li "Confirm and Send to Vendor" at bounding box center [311, 226] width 98 height 14
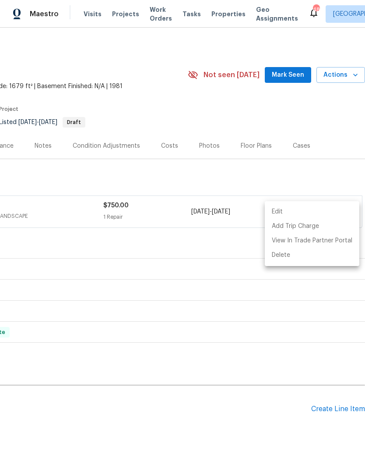
click at [265, 417] on div at bounding box center [182, 234] width 365 height 469
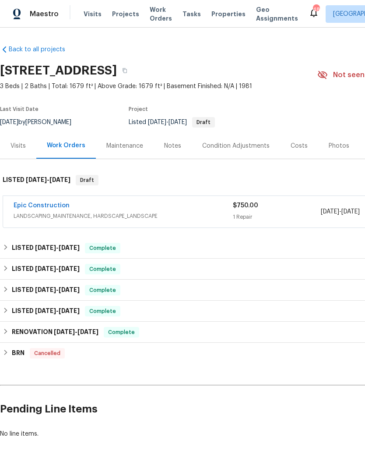
scroll to position [0, 0]
